Goal: Information Seeking & Learning: Learn about a topic

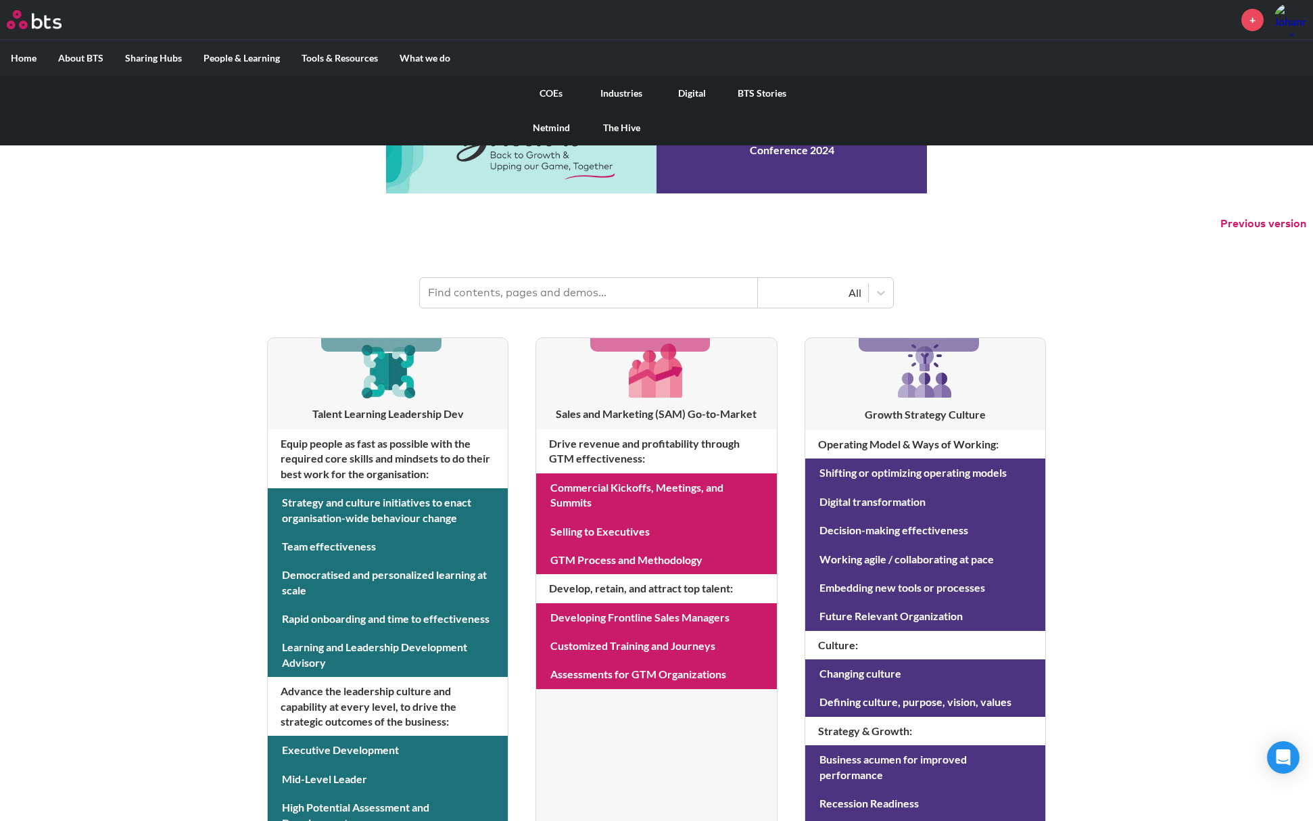
click at [431, 62] on label "What we do" at bounding box center [425, 58] width 72 height 35
click at [0, 0] on input "What we do" at bounding box center [0, 0] width 0 height 0
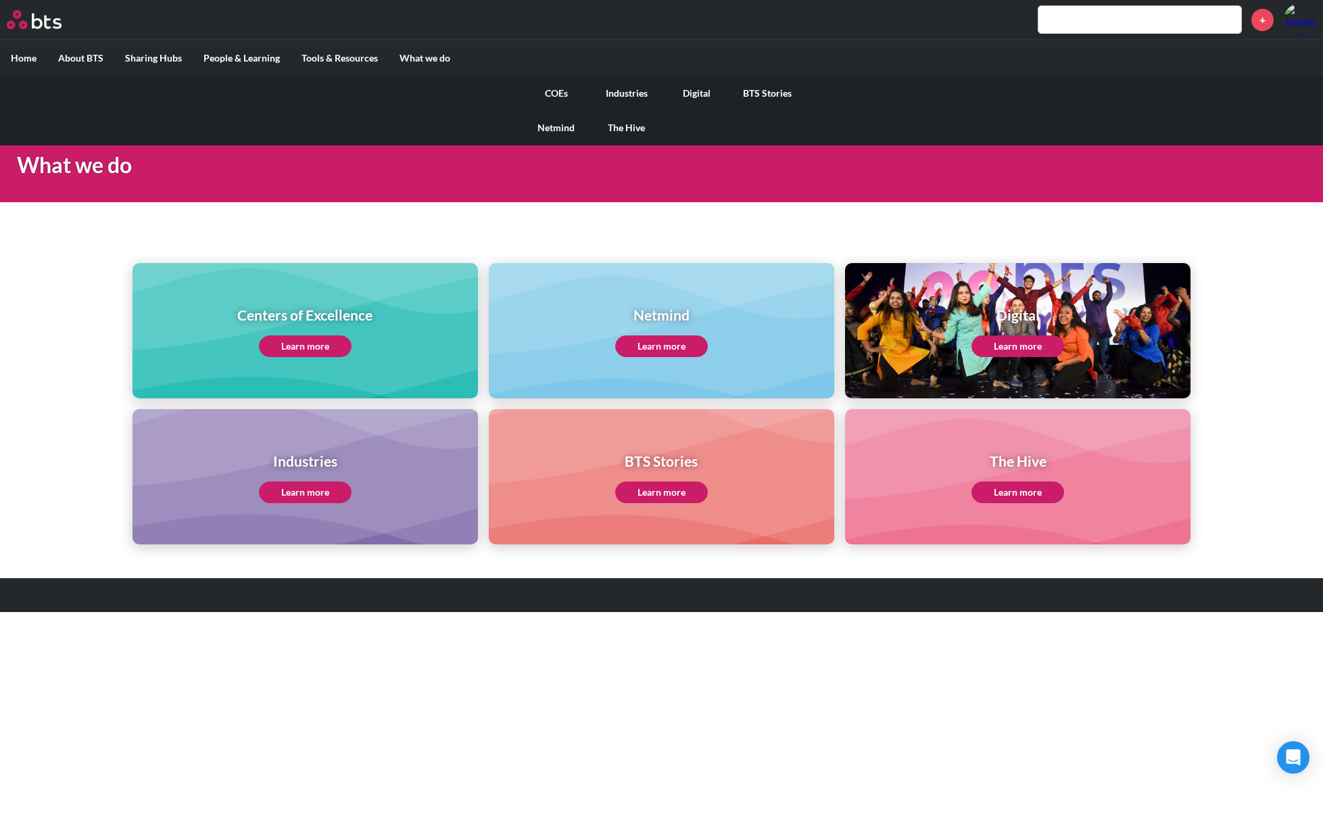
click at [646, 132] on link "The Hive" at bounding box center [627, 127] width 70 height 35
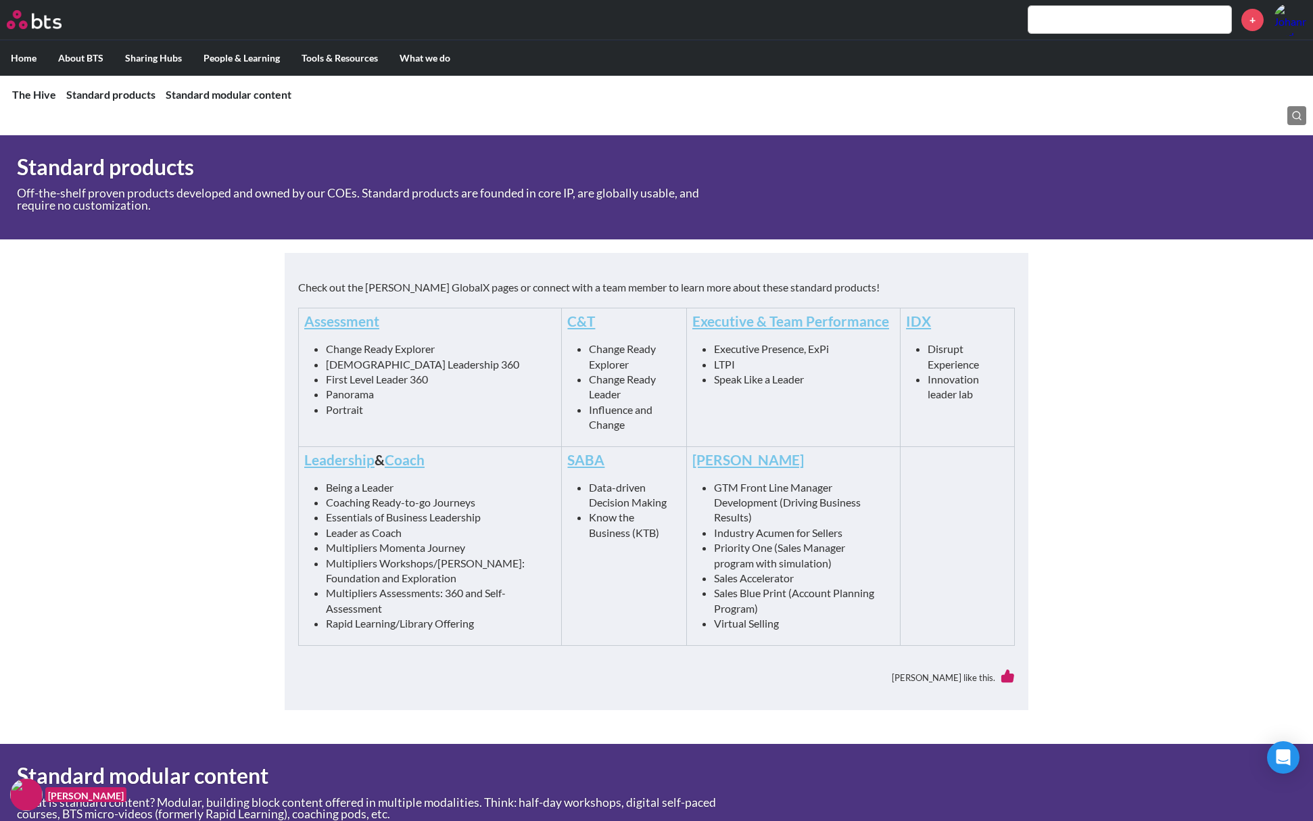
scroll to position [316, 0]
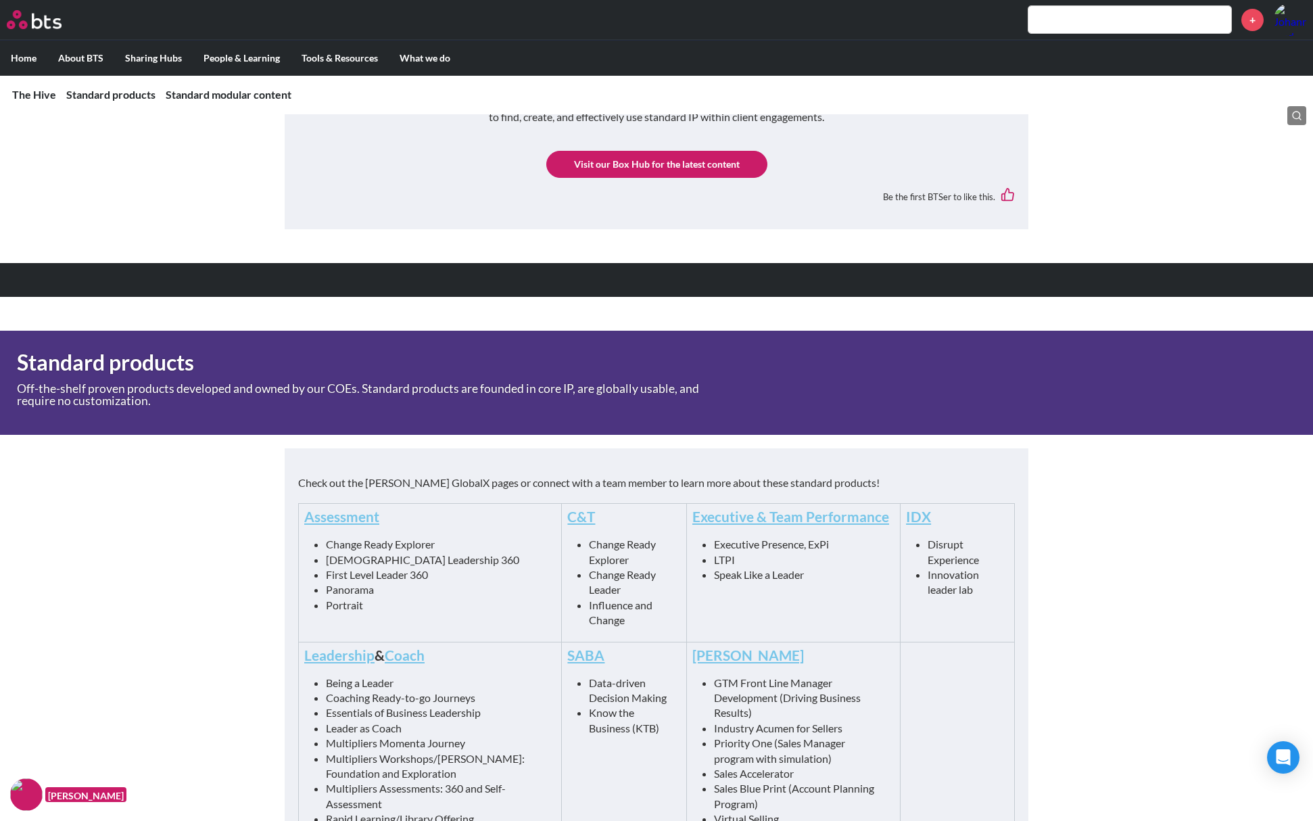
click at [667, 174] on link "Visit our Box Hub for the latest content" at bounding box center [656, 164] width 221 height 27
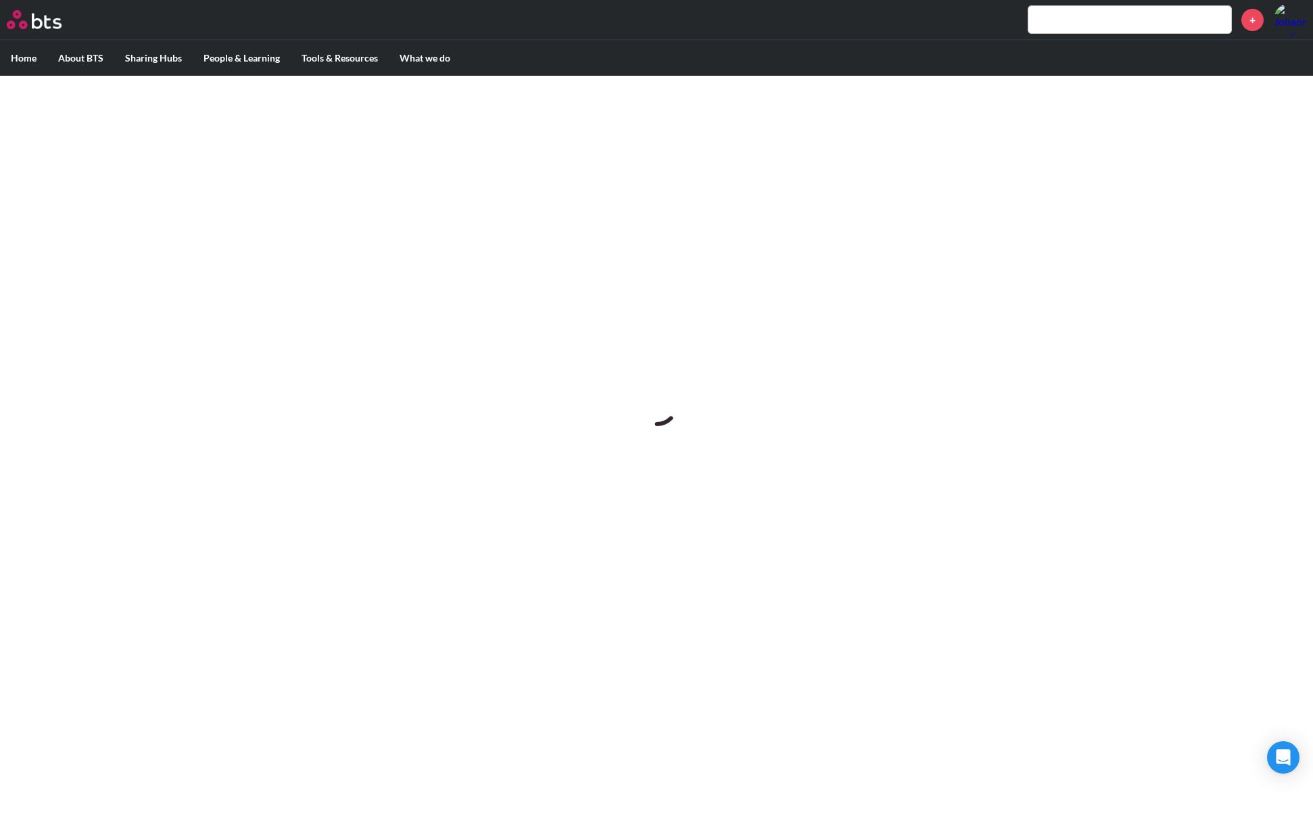
scroll to position [0, 0]
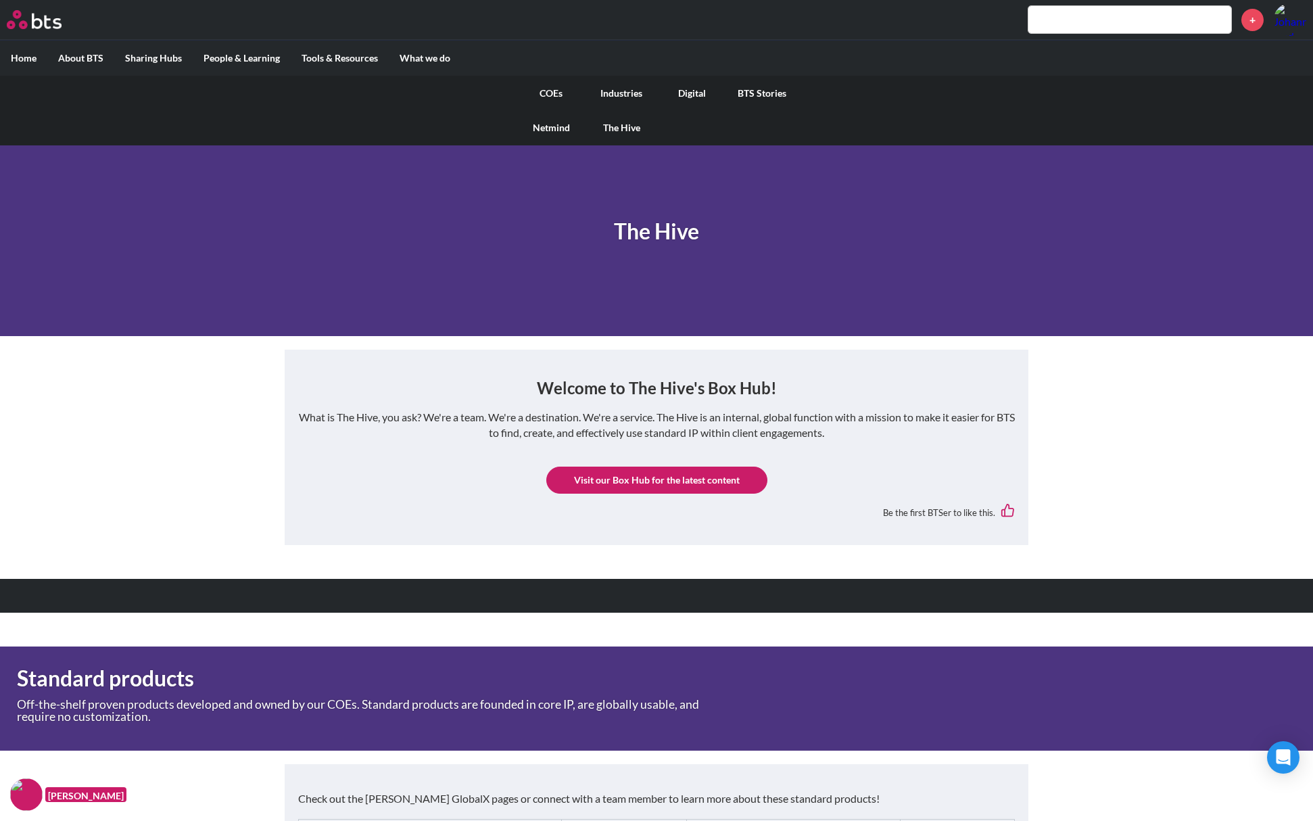
click at [553, 95] on link "COEs" at bounding box center [551, 93] width 70 height 35
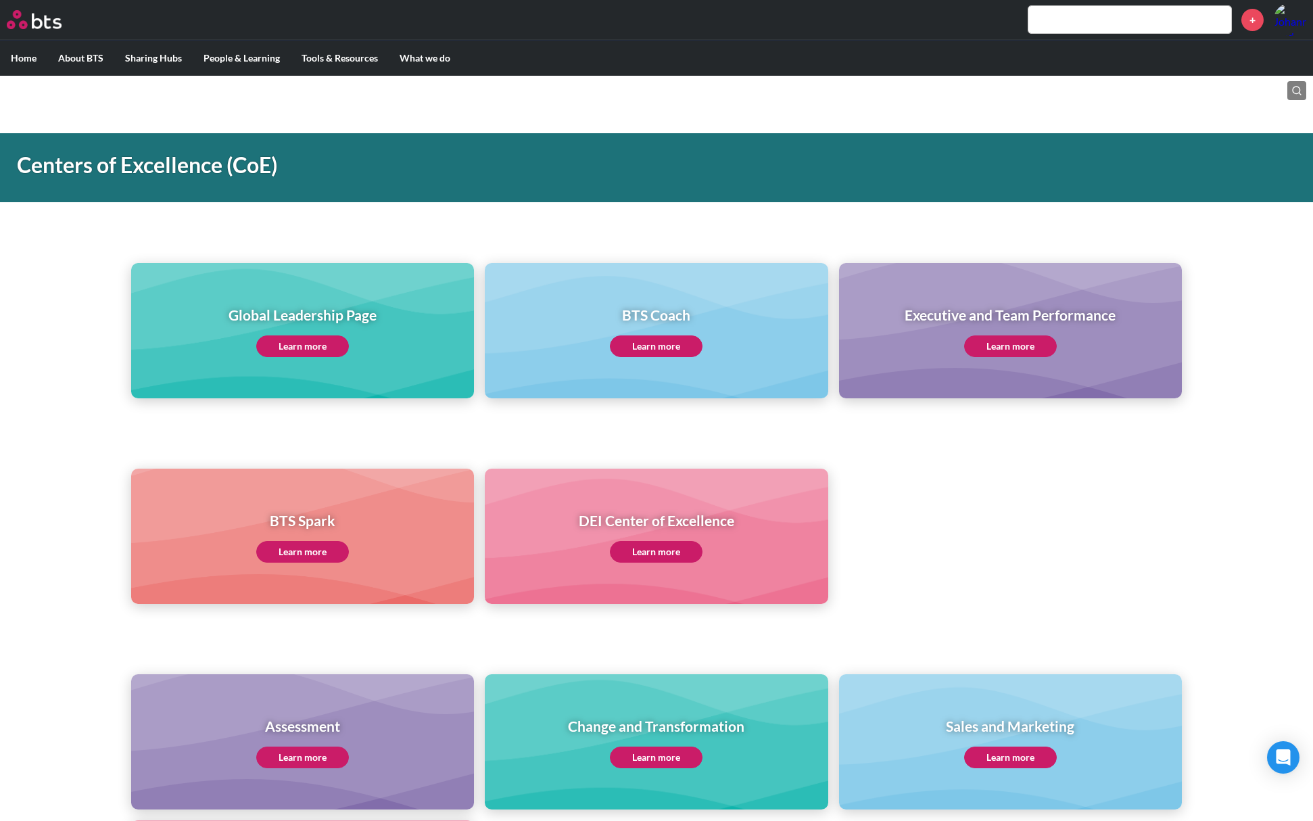
click at [316, 343] on link "Learn more" at bounding box center [302, 346] width 93 height 22
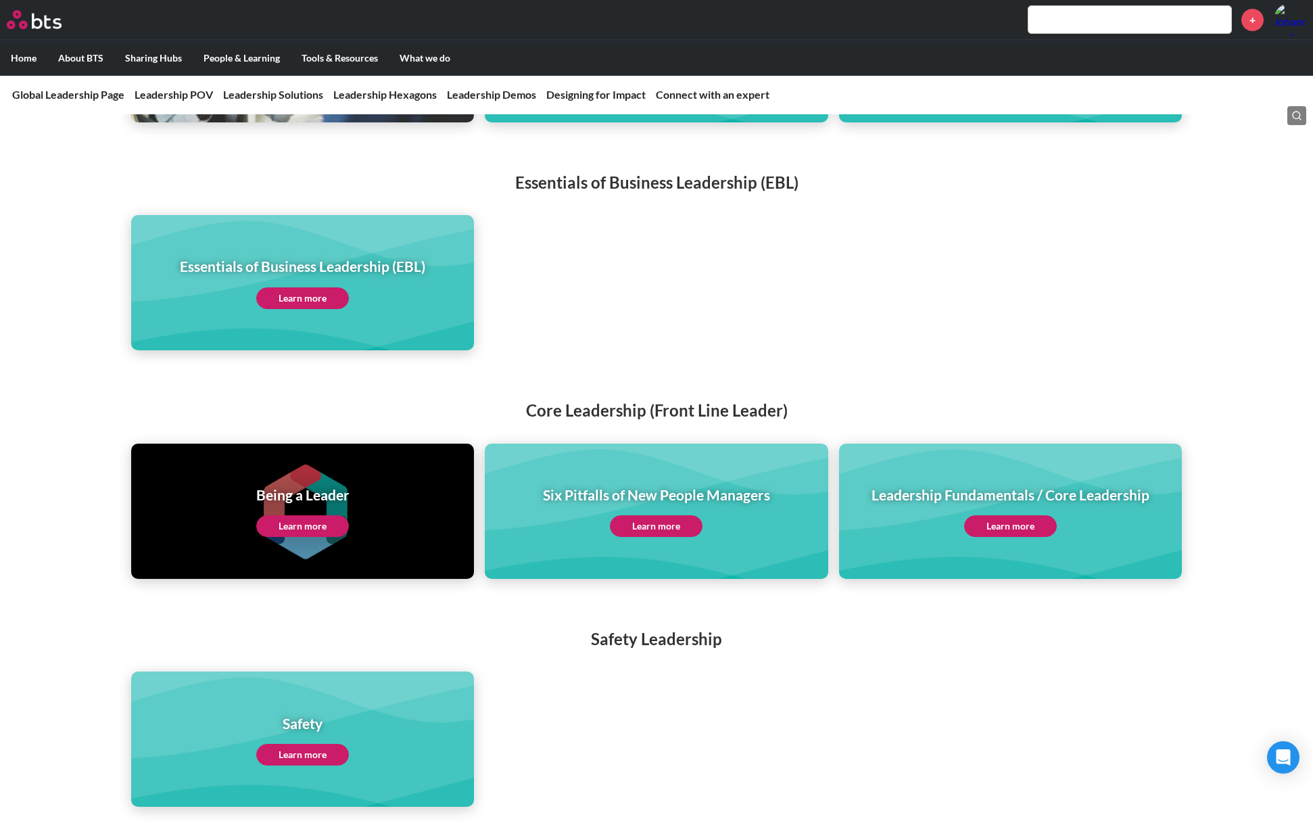
scroll to position [2524, 0]
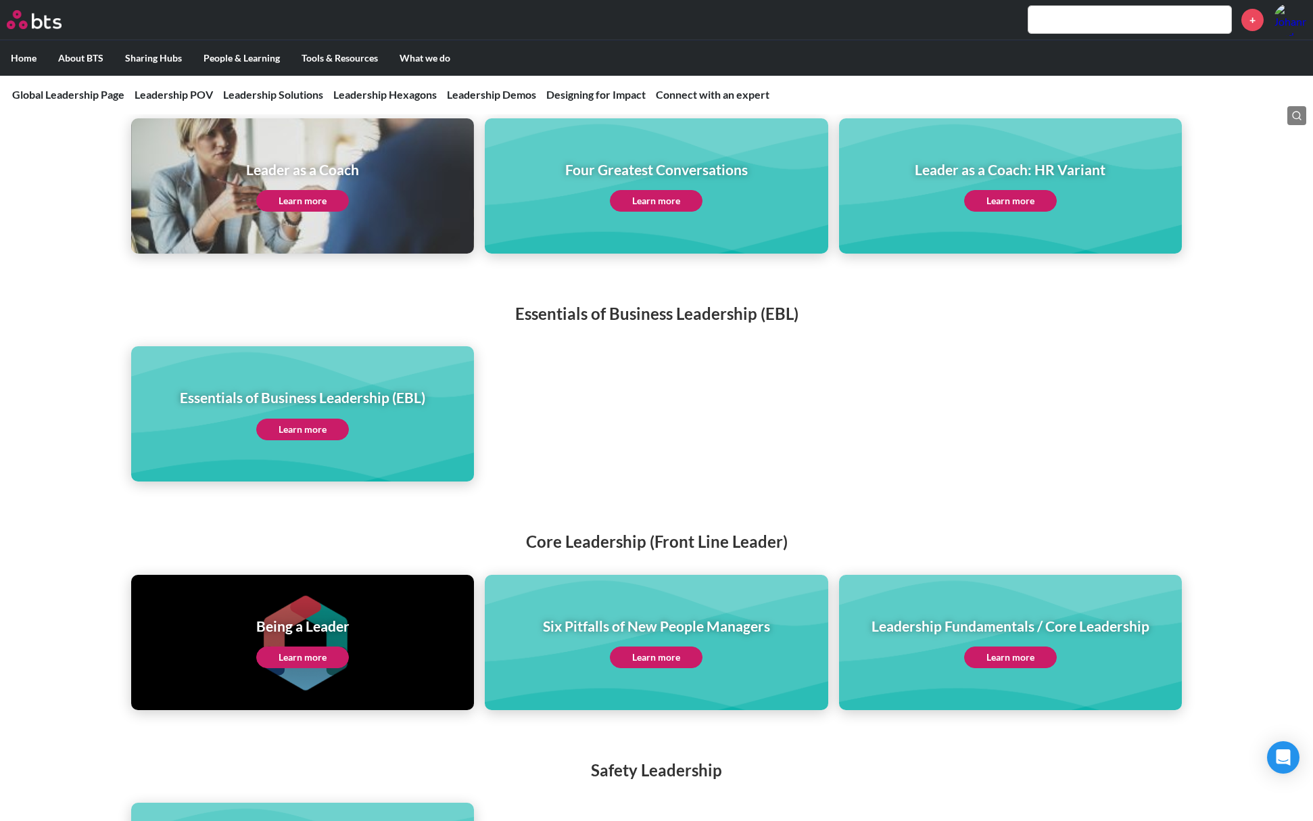
click at [1111, 27] on input "text" at bounding box center [1129, 19] width 203 height 27
type input "hexagons"
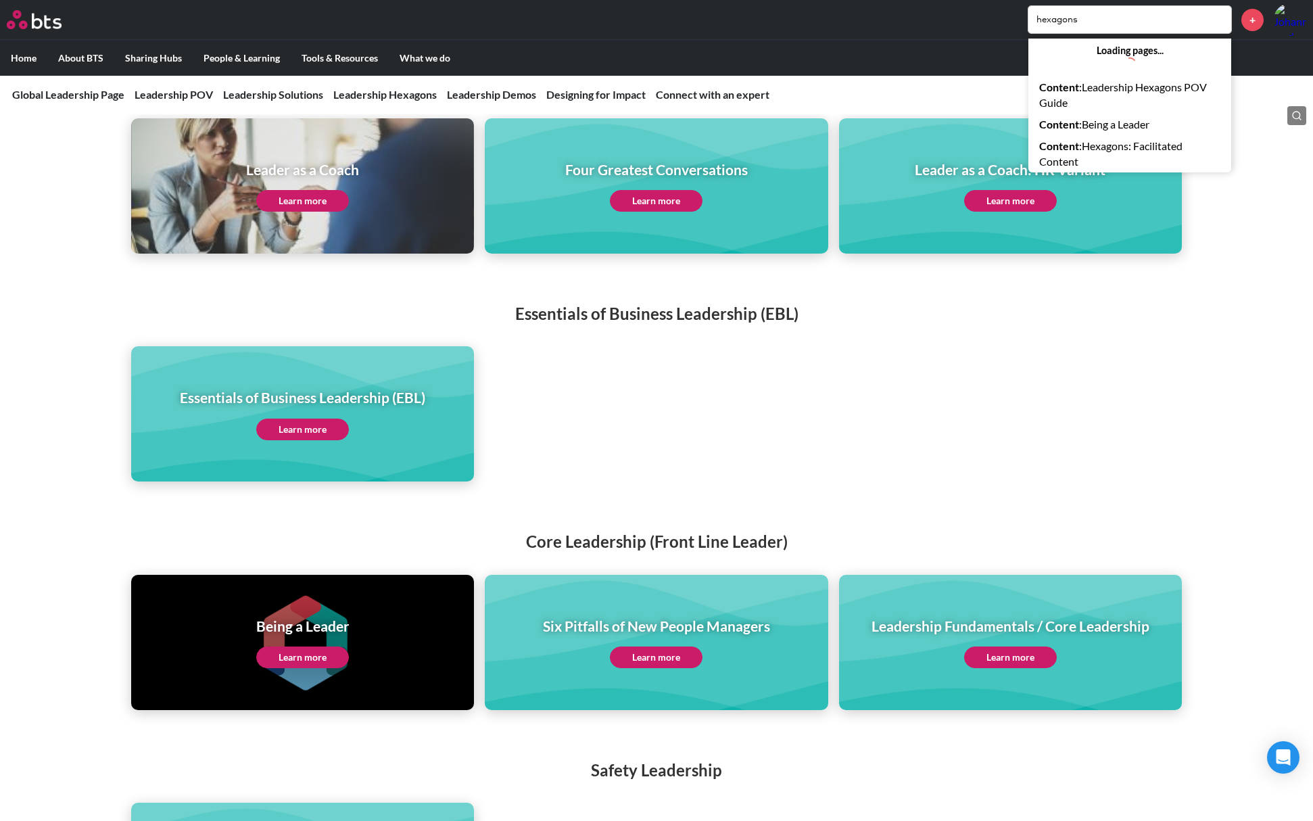
click at [1111, 27] on input "hexagons" at bounding box center [1129, 19] width 203 height 27
click at [1097, 22] on input "hexagons" at bounding box center [1129, 19] width 203 height 27
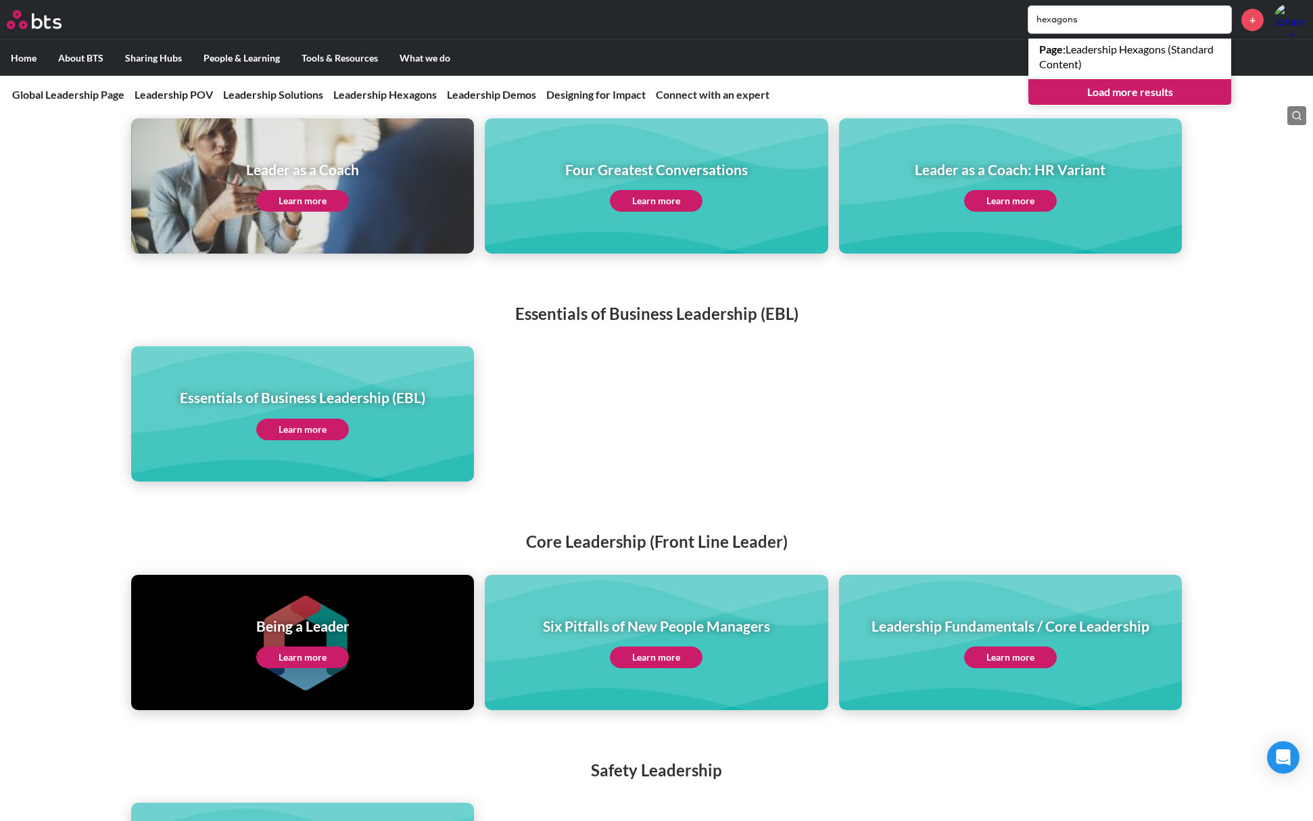
click at [1149, 94] on link "Load more results" at bounding box center [1129, 92] width 203 height 26
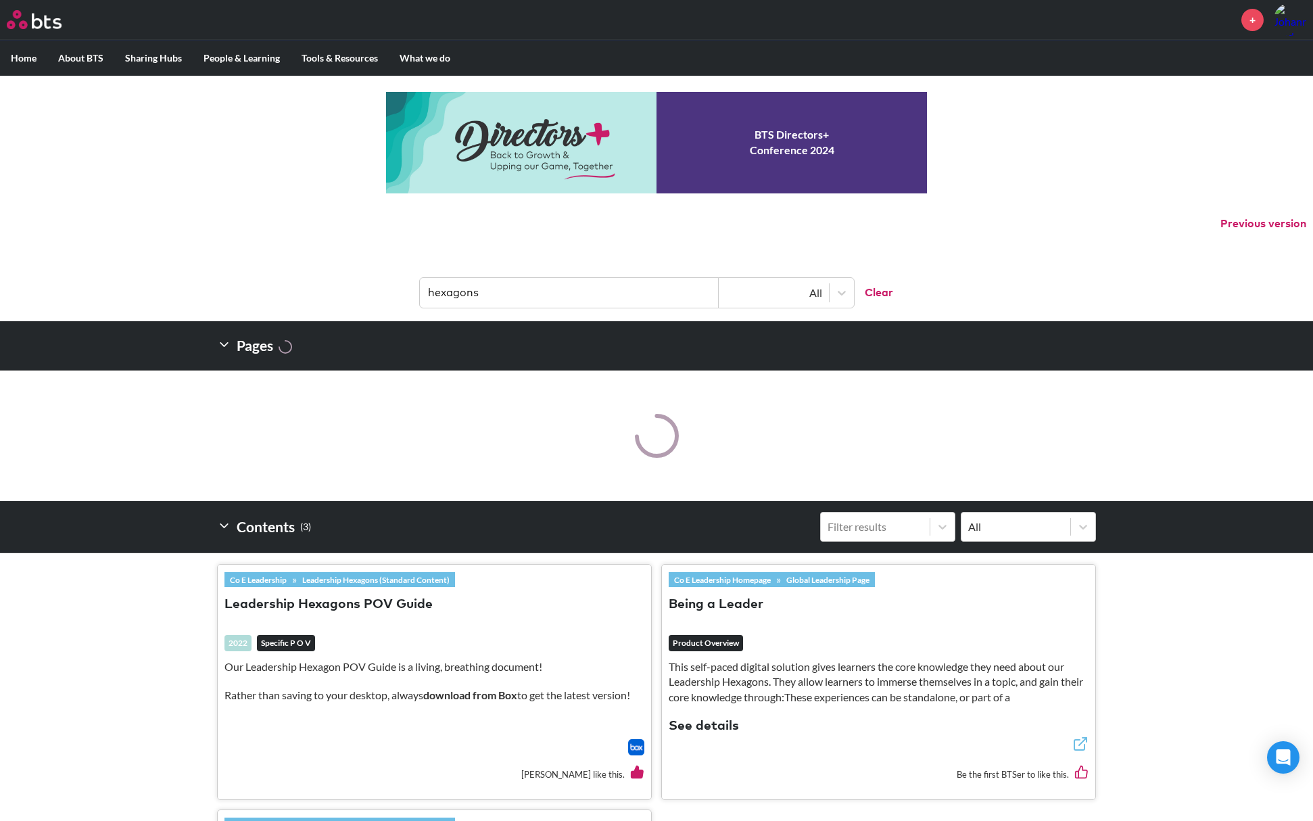
click at [329, 656] on div "2022 Specific P O V" at bounding box center [434, 647] width 420 height 24
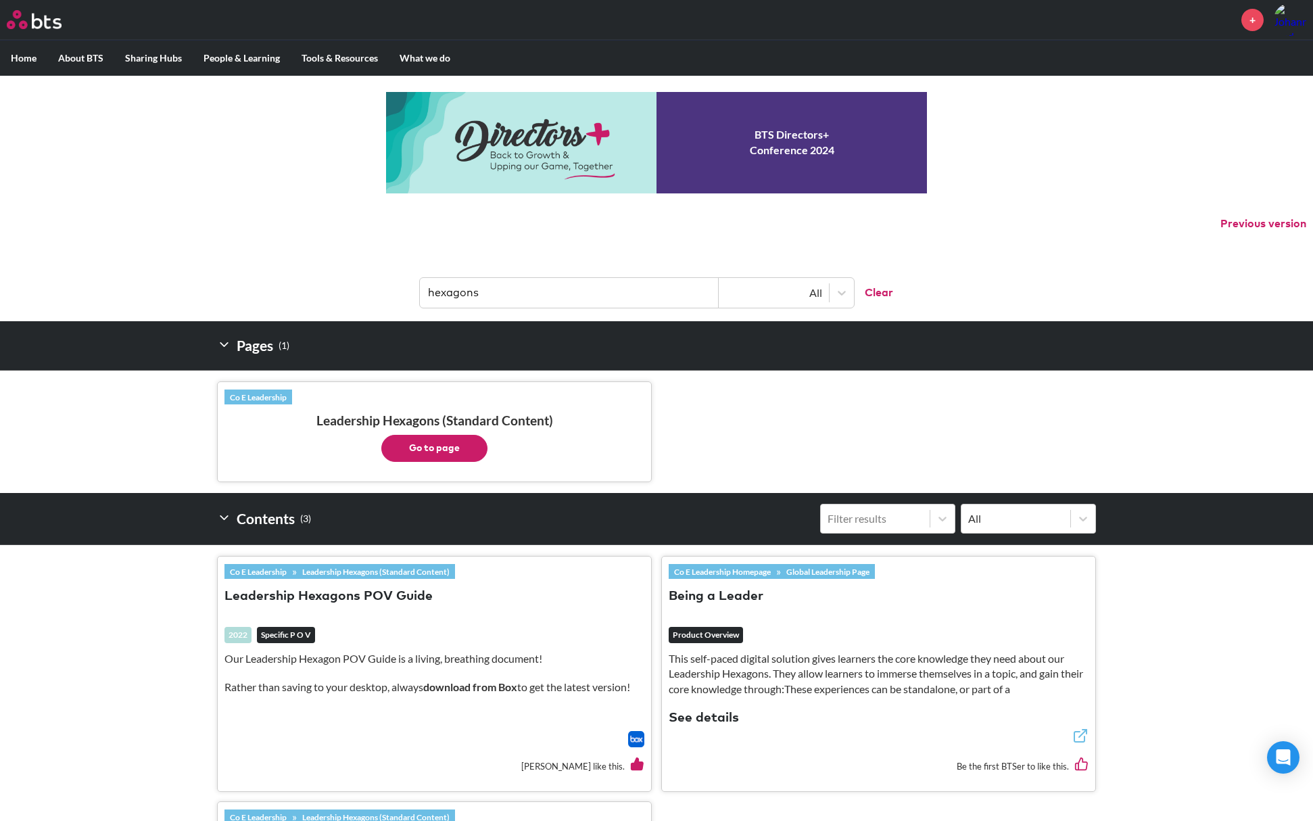
click at [461, 445] on button "Go to page" at bounding box center [434, 448] width 106 height 27
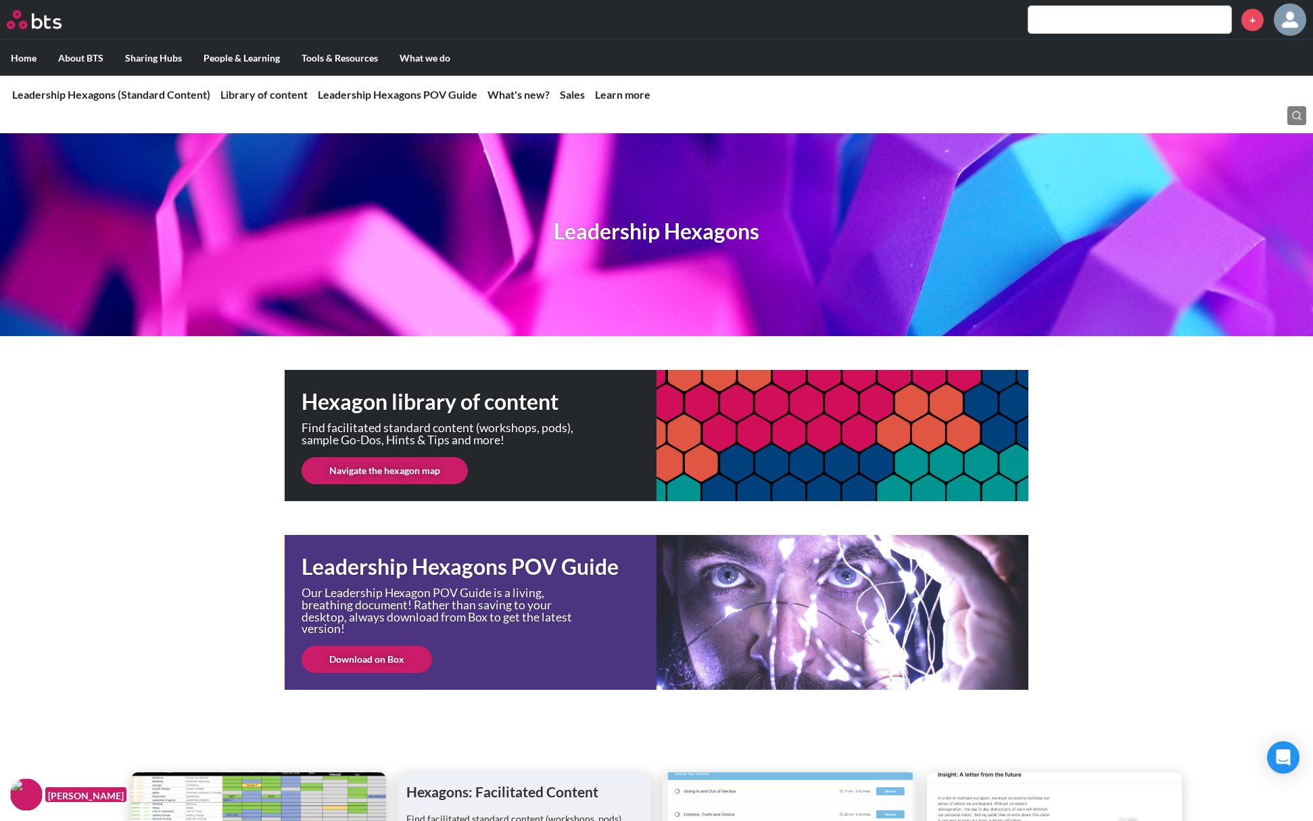
click at [433, 480] on link "Navigate the hexagon map" at bounding box center [385, 470] width 166 height 27
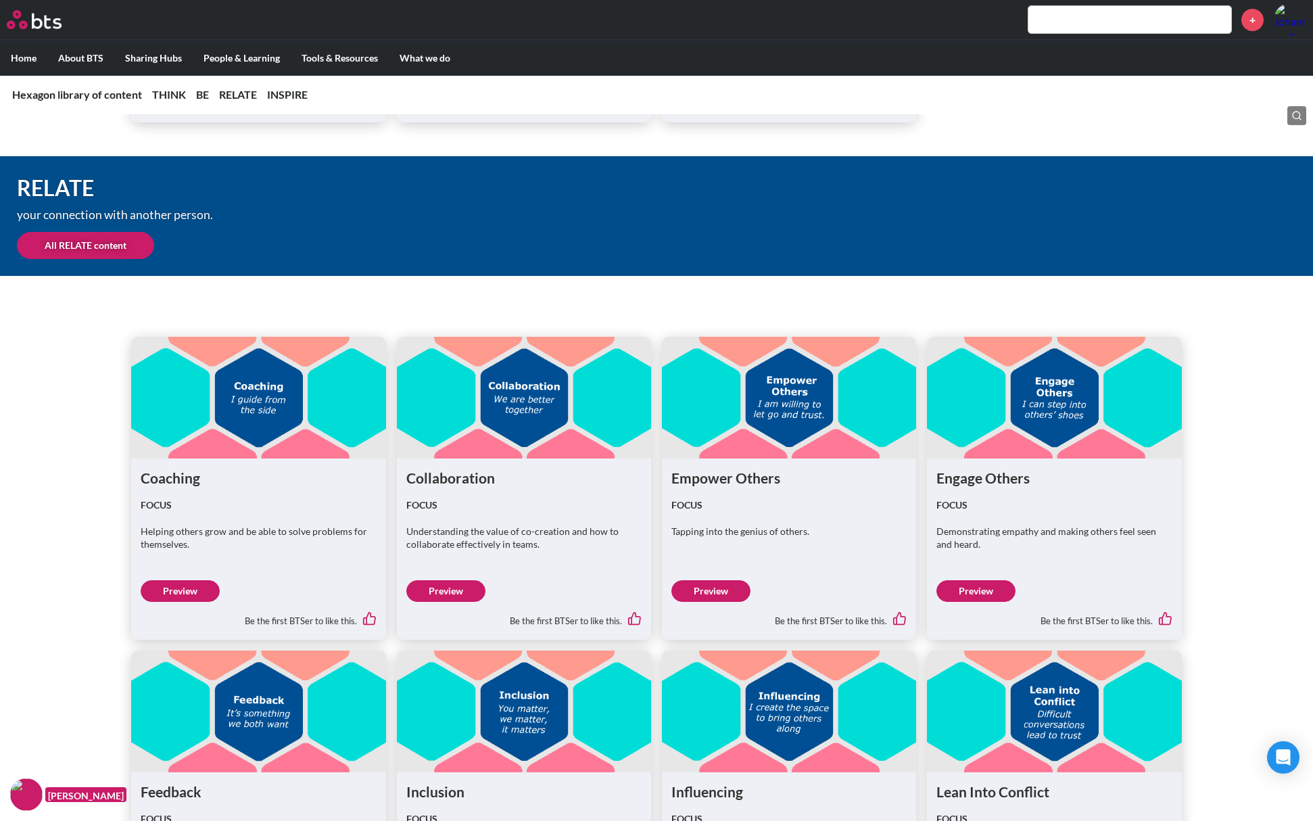
scroll to position [2839, 0]
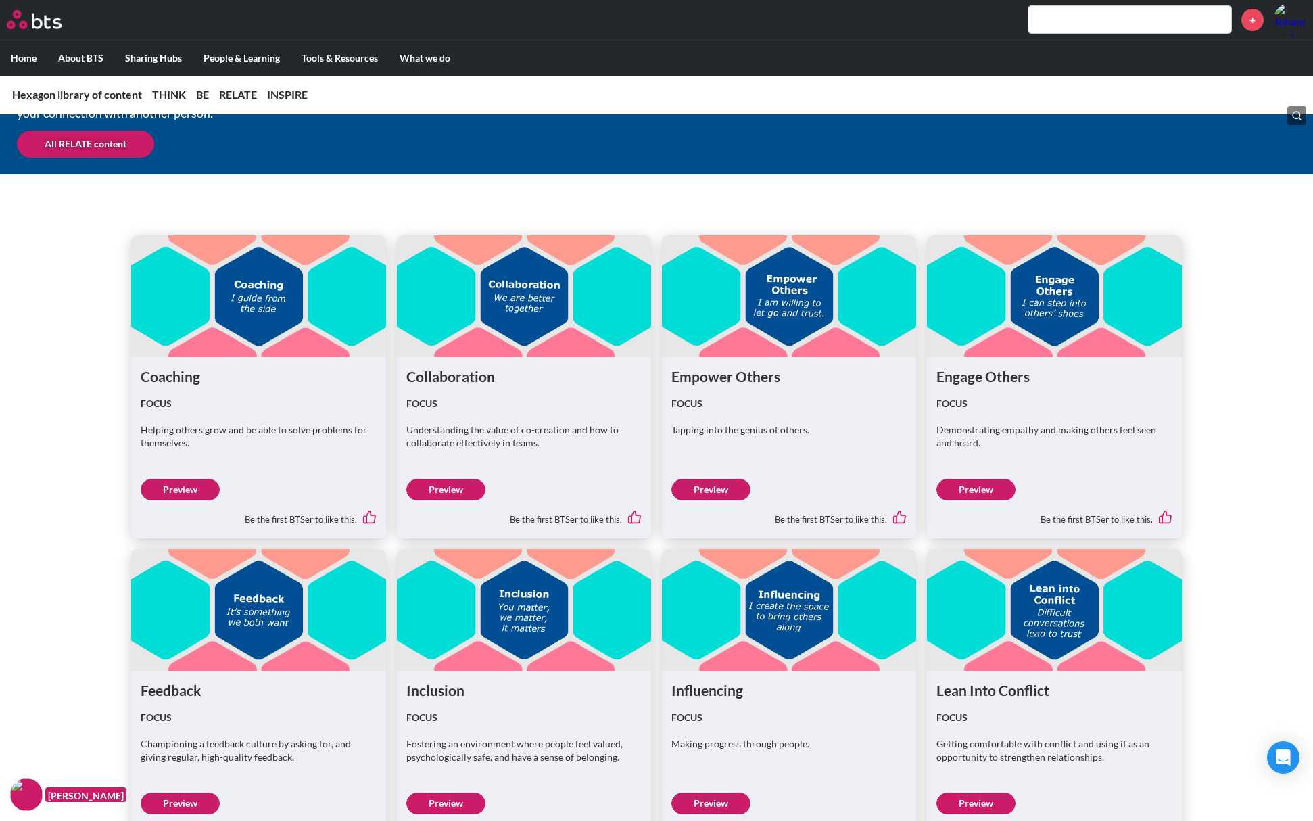
click at [183, 800] on link "Preview" at bounding box center [180, 803] width 79 height 22
